Goal: Register for event/course

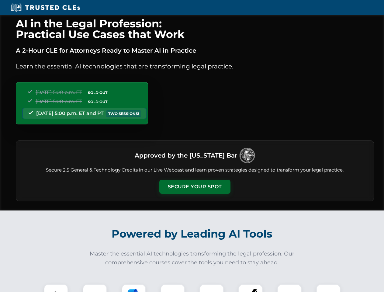
click at [195, 187] on button "Secure Your Spot" at bounding box center [194, 187] width 71 height 14
click at [56, 288] on img at bounding box center [56, 297] width 18 height 18
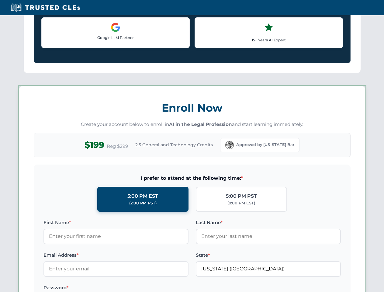
click at [134, 288] on label "Password *" at bounding box center [116, 287] width 145 height 7
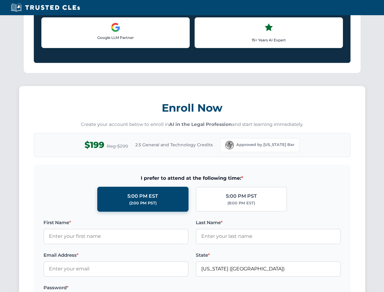
scroll to position [598, 0]
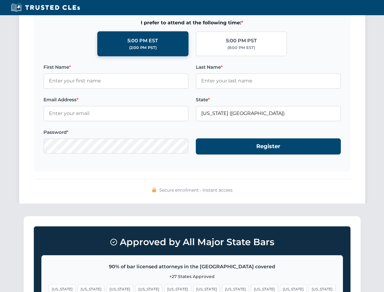
click at [280, 288] on span "[US_STATE]" at bounding box center [293, 289] width 26 height 9
